Goal: Transaction & Acquisition: Download file/media

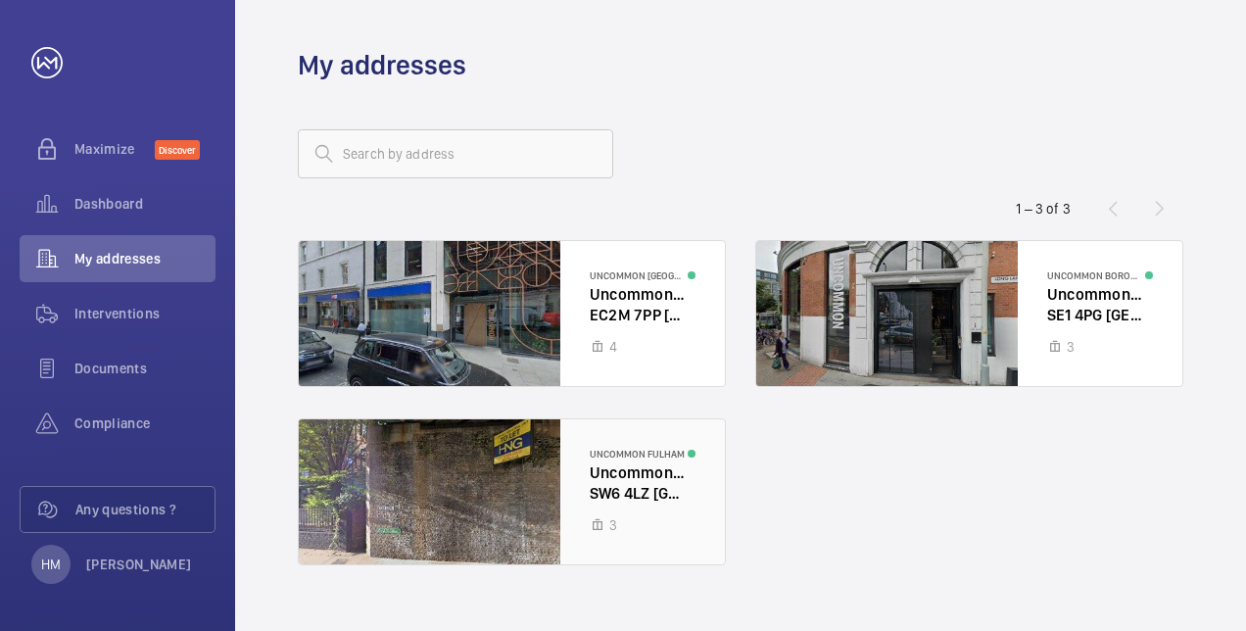
click at [512, 492] on div at bounding box center [512, 491] width 426 height 145
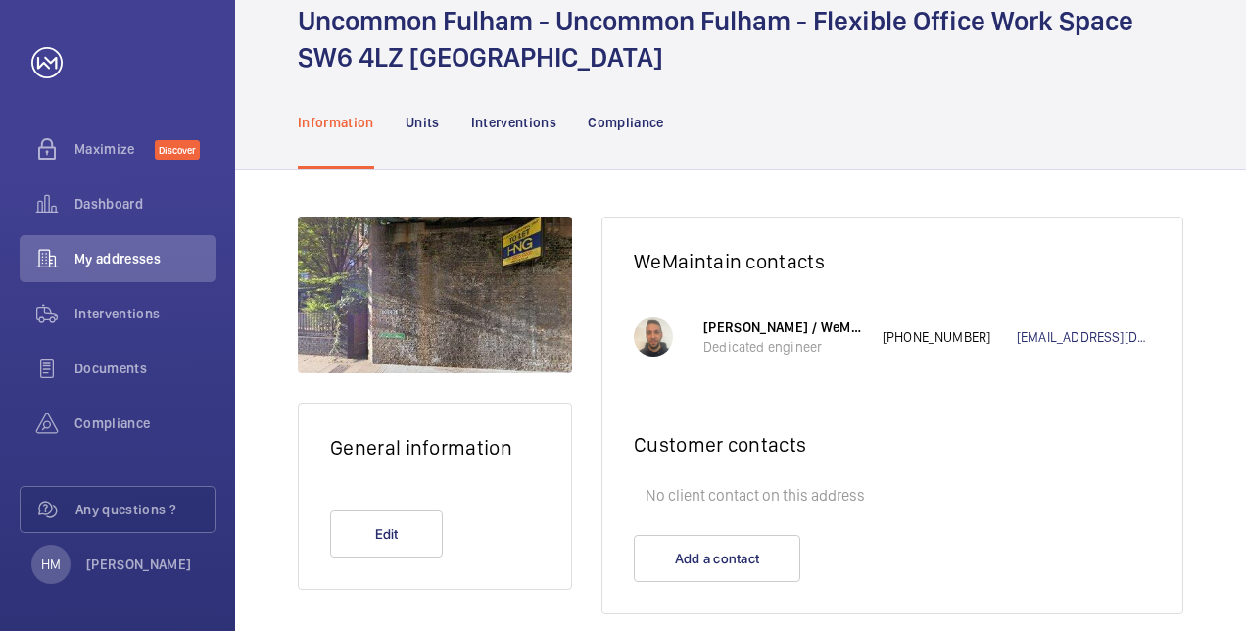
scroll to position [114, 0]
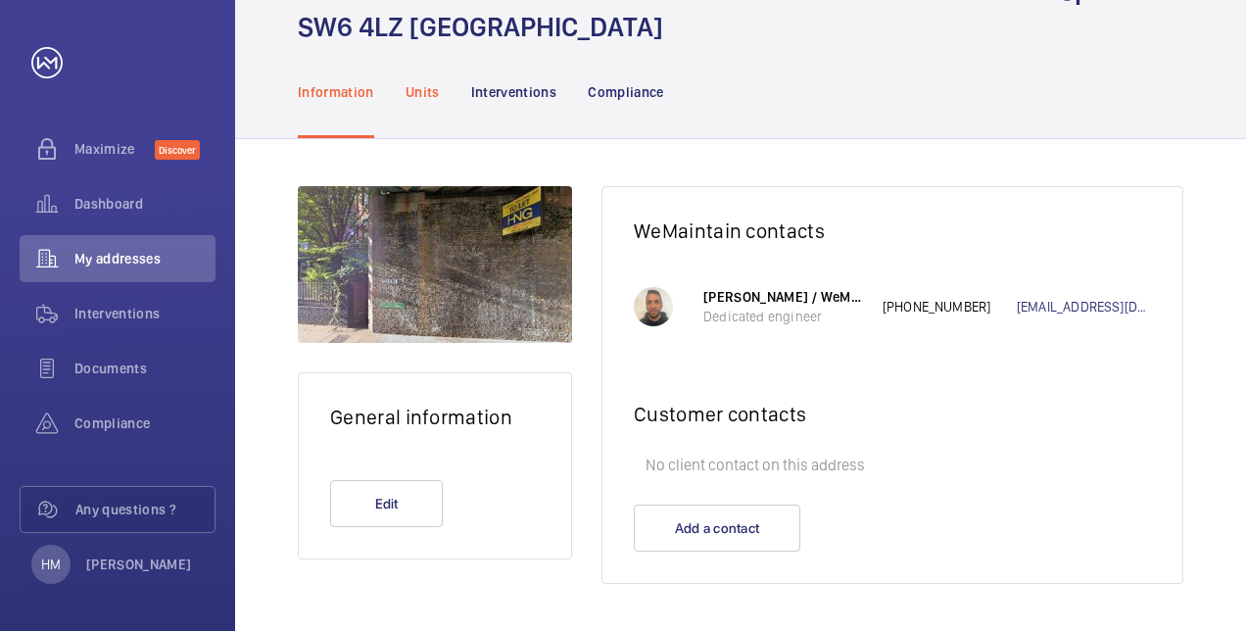
click at [420, 97] on p "Units" at bounding box center [423, 92] width 34 height 20
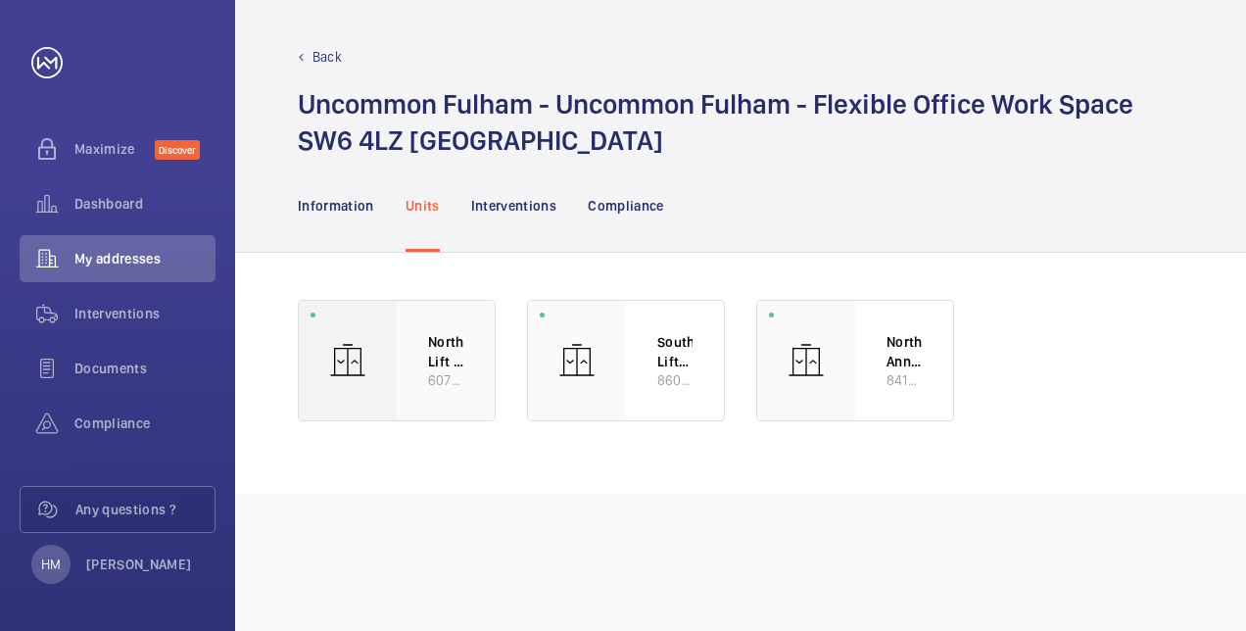
click at [426, 343] on div "North Lift 1 (4FL) 60795313" at bounding box center [446, 361] width 98 height 120
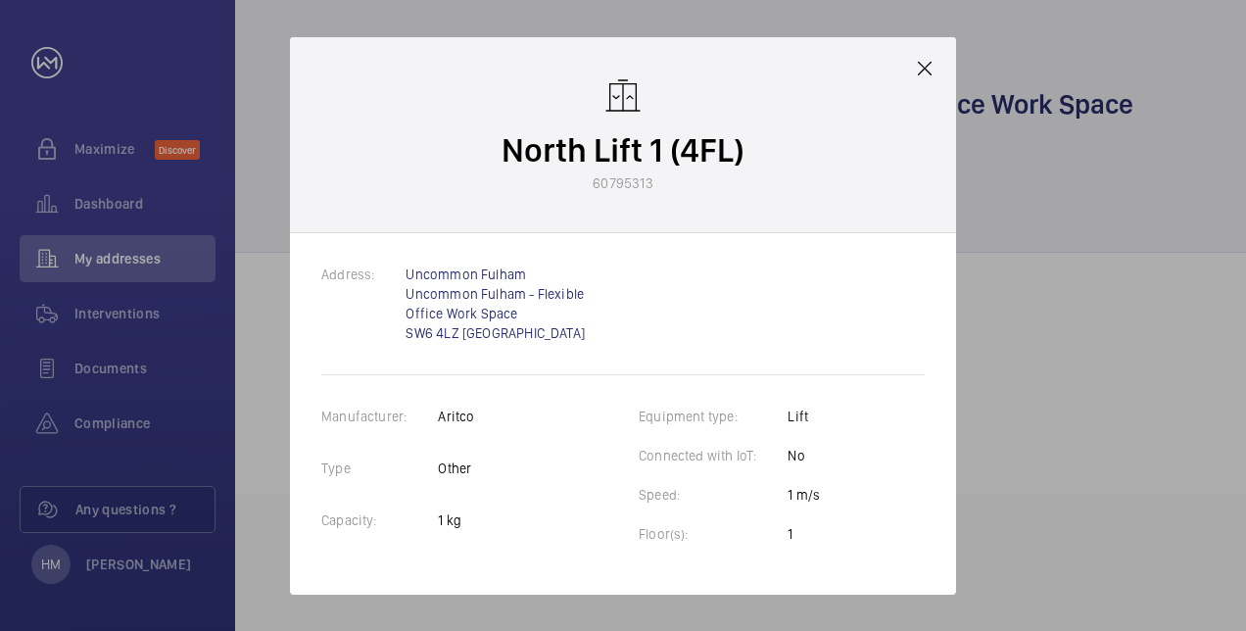
click at [922, 74] on mat-icon at bounding box center [925, 69] width 24 height 24
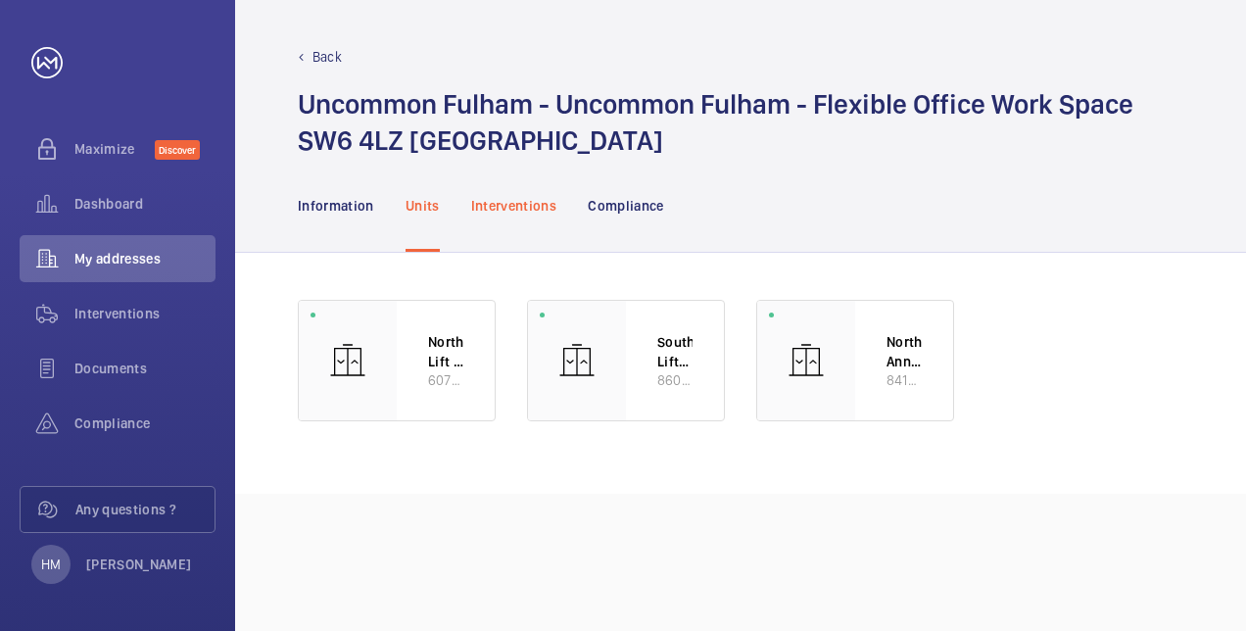
click at [503, 202] on p "Interventions" at bounding box center [514, 206] width 86 height 20
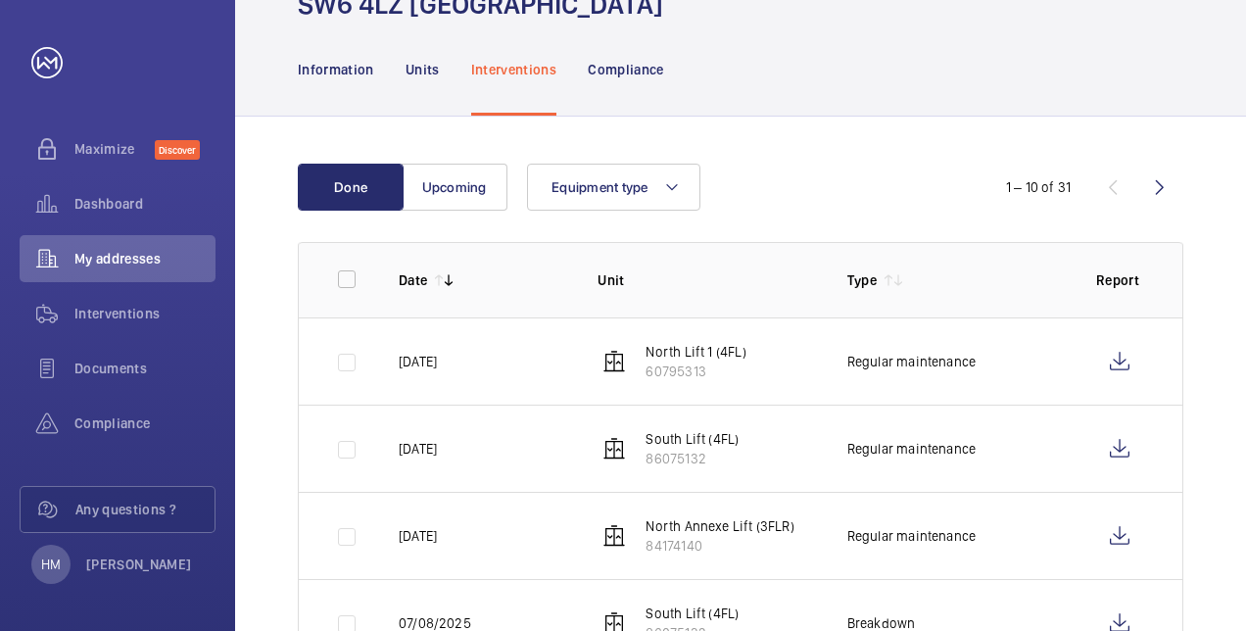
scroll to position [264, 0]
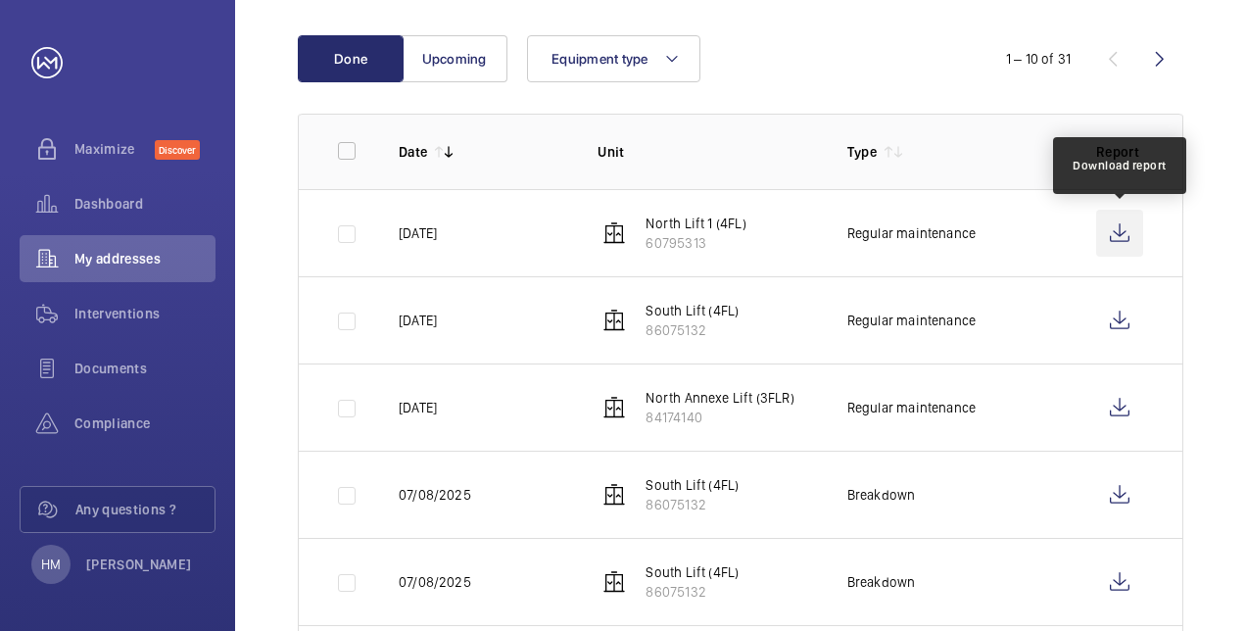
click at [1124, 237] on wm-front-icon-button at bounding box center [1119, 233] width 47 height 47
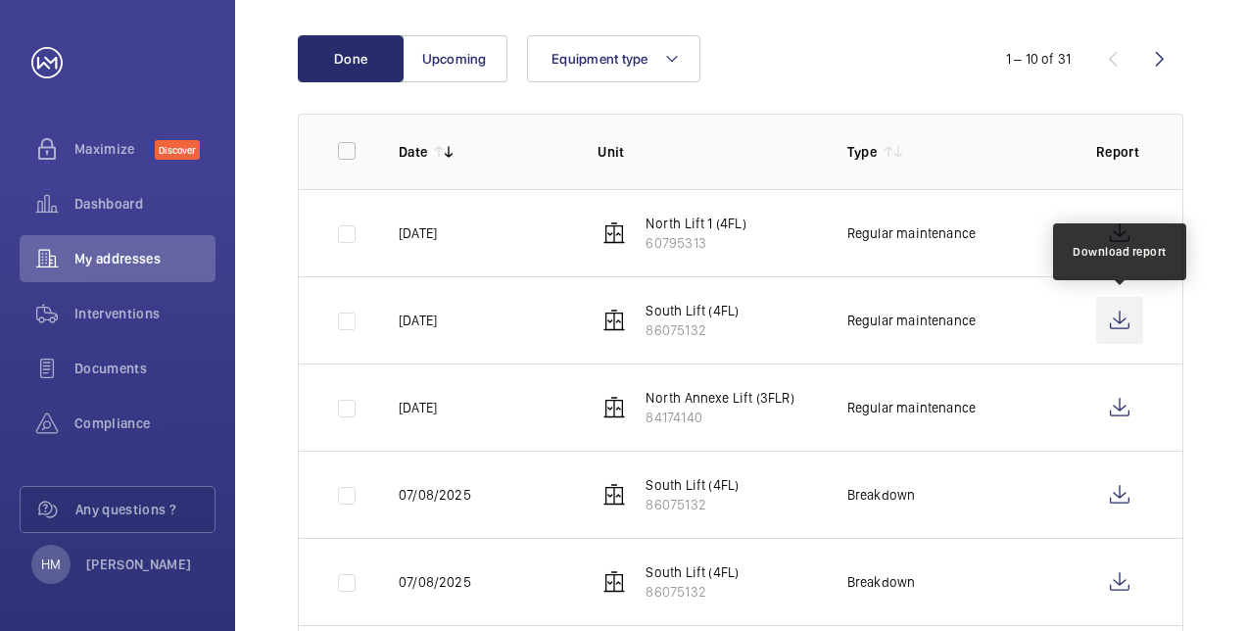
click at [1120, 313] on wm-front-icon-button at bounding box center [1119, 320] width 47 height 47
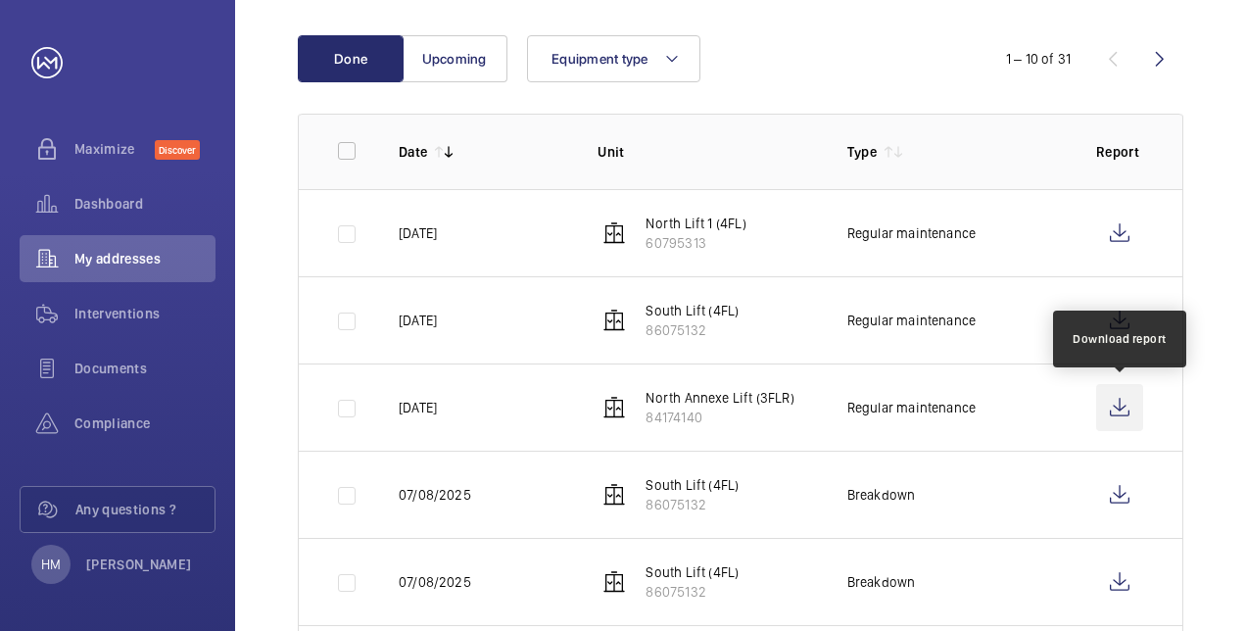
click at [1124, 404] on wm-front-icon-button at bounding box center [1119, 407] width 47 height 47
